Goal: Task Accomplishment & Management: Manage account settings

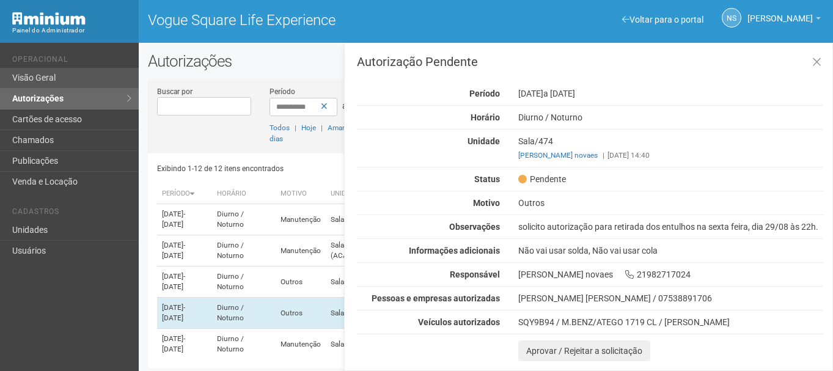
scroll to position [52, 0]
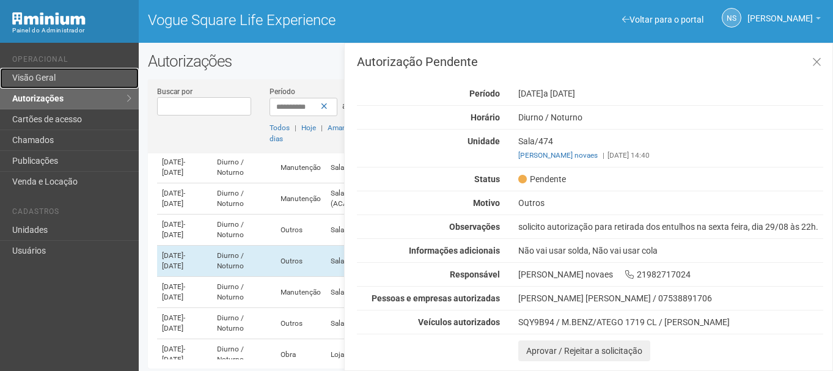
click at [103, 78] on link "Visão Geral" at bounding box center [69, 78] width 139 height 21
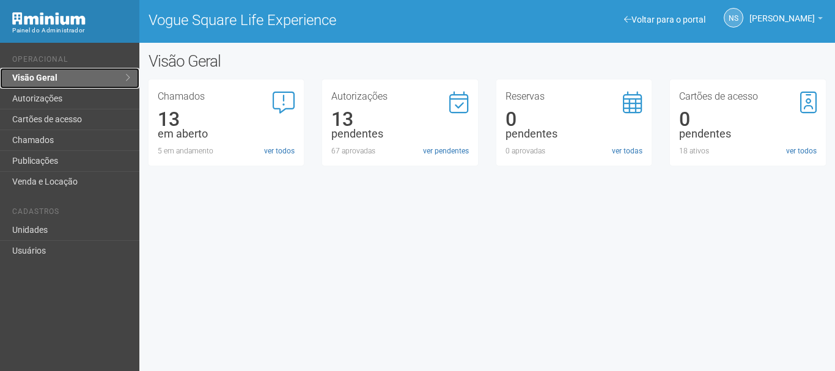
click at [103, 78] on link "Visão Geral" at bounding box center [69, 78] width 139 height 21
click at [432, 149] on link "ver pendentes" at bounding box center [446, 150] width 46 height 11
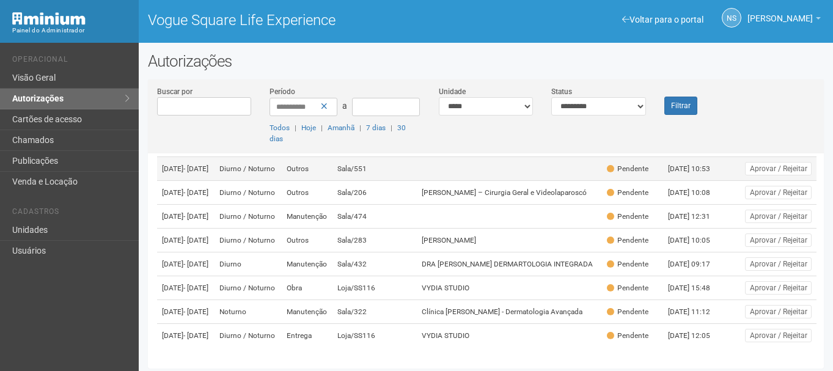
scroll to position [3, 0]
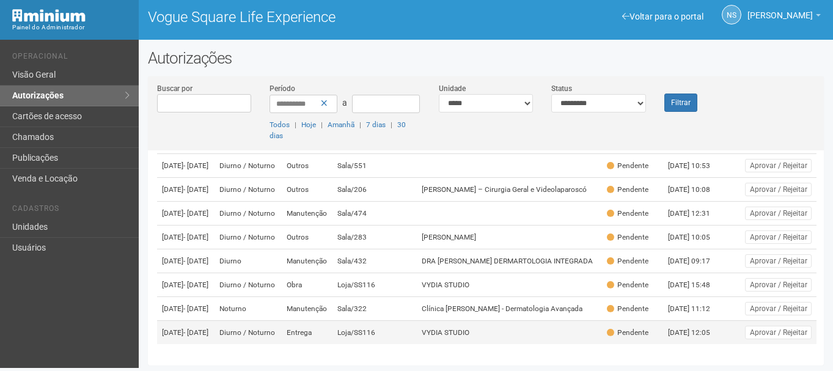
click at [366, 328] on td "Loja/SS116" at bounding box center [374, 333] width 84 height 24
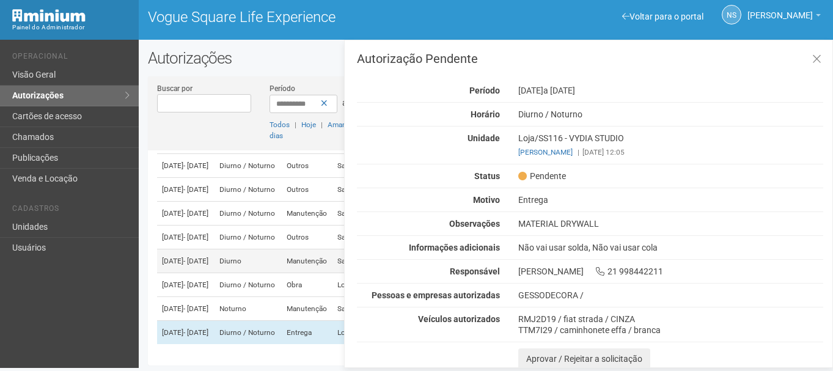
click at [281, 249] on td "Diurno" at bounding box center [248, 261] width 67 height 24
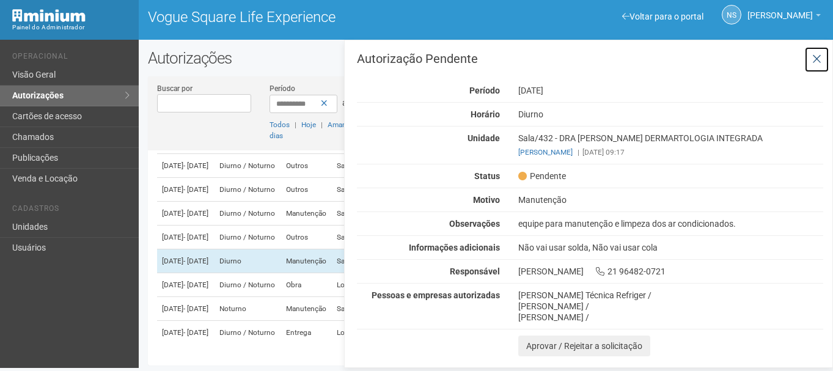
click at [825, 58] on button at bounding box center [816, 59] width 25 height 26
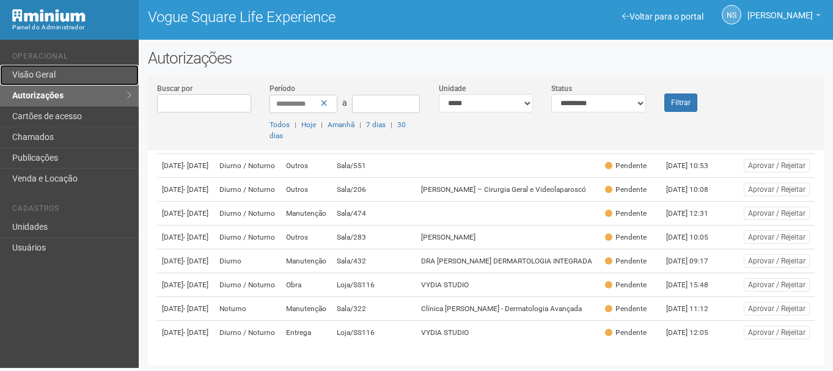
click at [42, 66] on link "Visão Geral" at bounding box center [69, 75] width 139 height 21
